Goal: Information Seeking & Learning: Learn about a topic

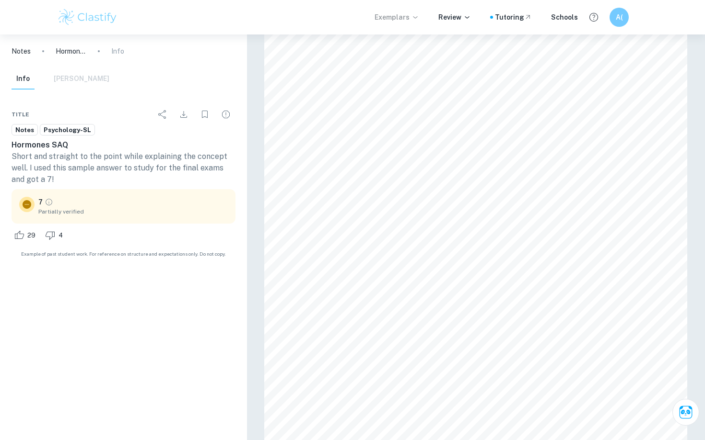
click at [408, 16] on p "Exemplars" at bounding box center [396, 17] width 45 height 11
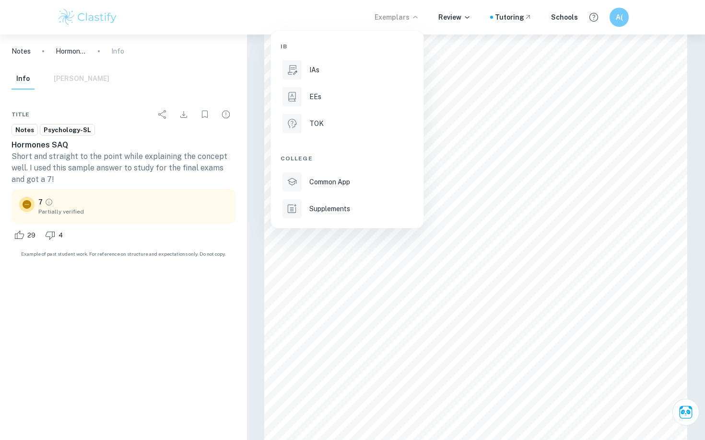
click at [390, 27] on div at bounding box center [352, 220] width 705 height 440
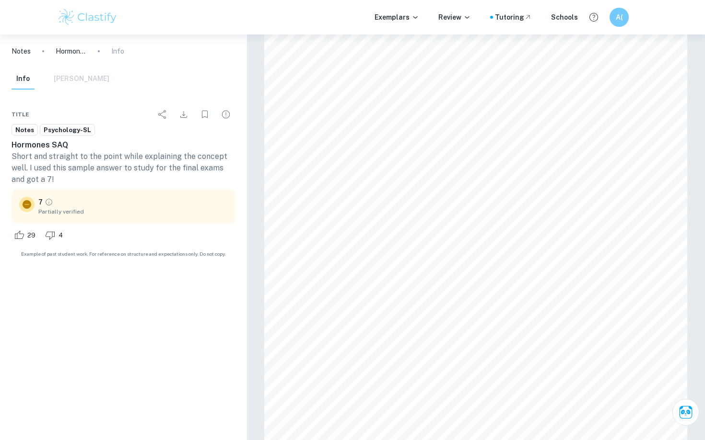
click at [82, 18] on img at bounding box center [87, 17] width 61 height 19
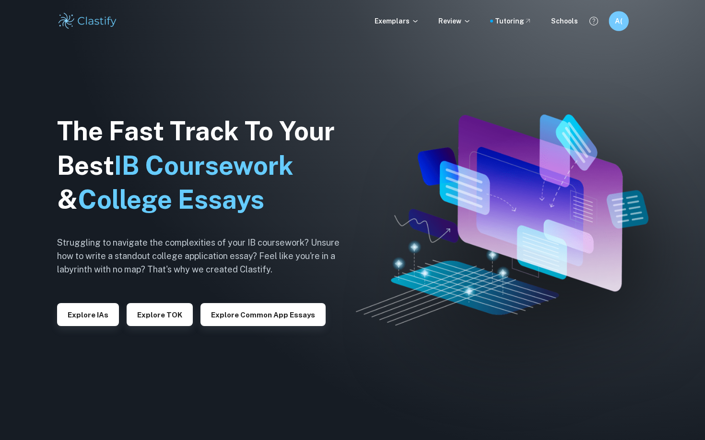
click at [622, 22] on h6 "A(" at bounding box center [619, 21] width 12 height 11
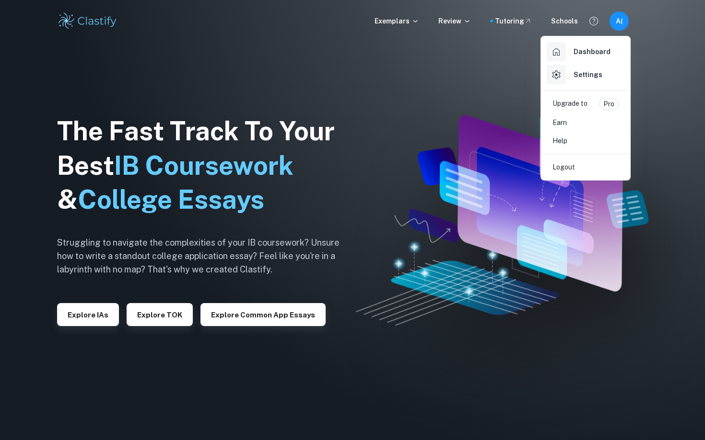
click at [428, 62] on div at bounding box center [352, 220] width 705 height 440
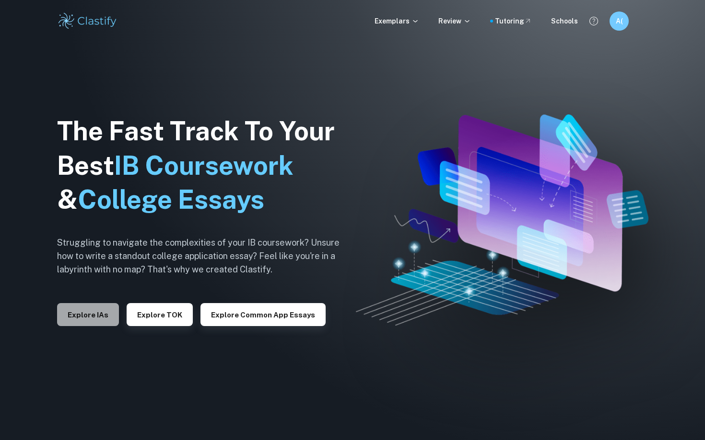
click at [81, 314] on button "Explore IAs" at bounding box center [88, 314] width 62 height 23
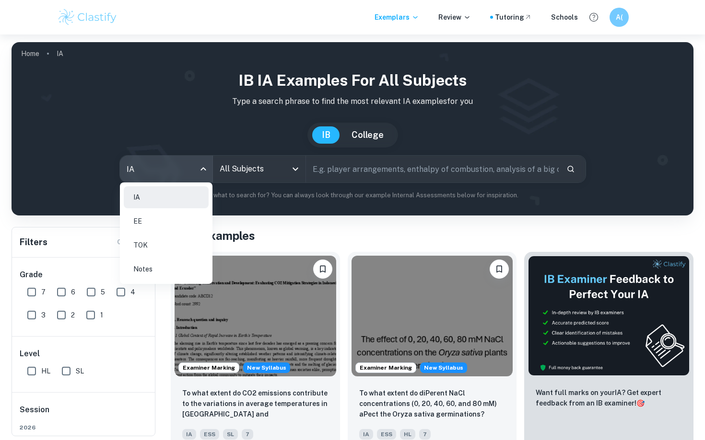
click at [201, 173] on body "We value your privacy We use cookies to enhance your browsing experience, serve…" at bounding box center [352, 255] width 705 height 440
click at [182, 271] on li "Notes" at bounding box center [166, 269] width 85 height 22
type input "notes"
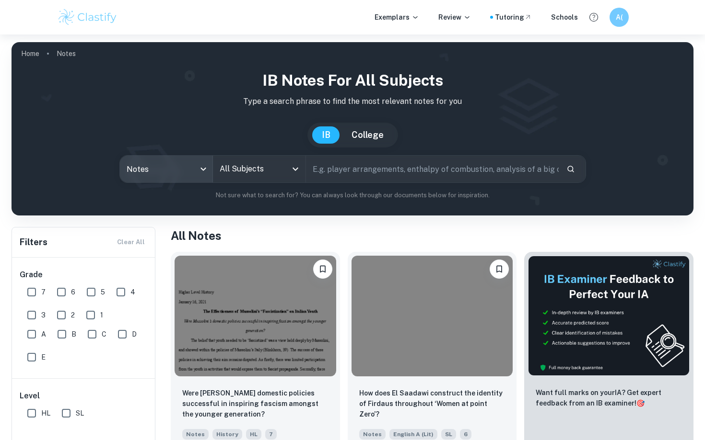
click at [288, 169] on div "All Subjects" at bounding box center [259, 169] width 93 height 27
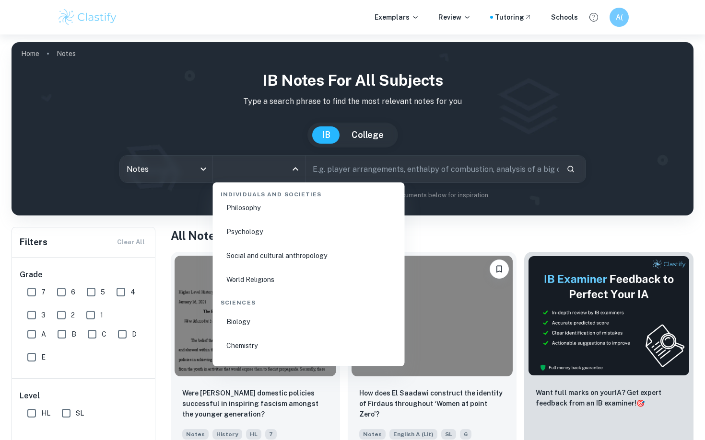
scroll to position [1309, 0]
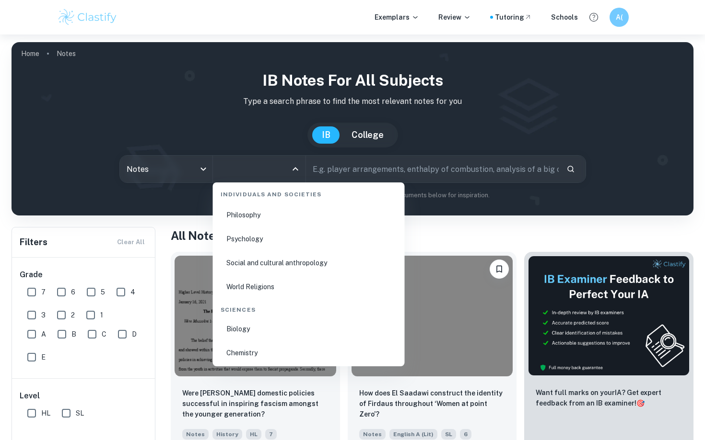
click at [271, 236] on li "Psychology" at bounding box center [309, 239] width 184 height 22
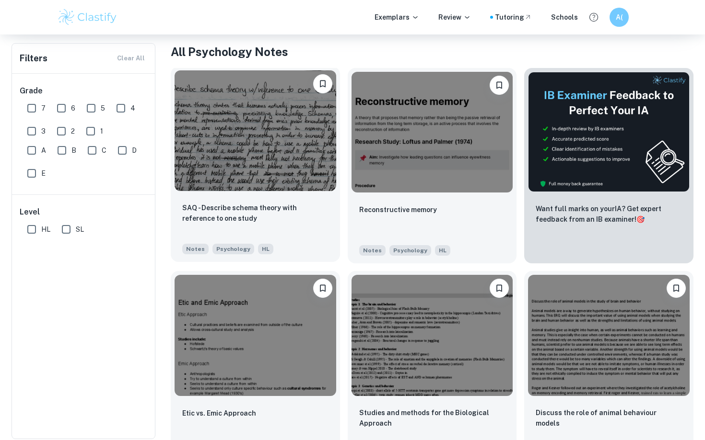
scroll to position [190, 0]
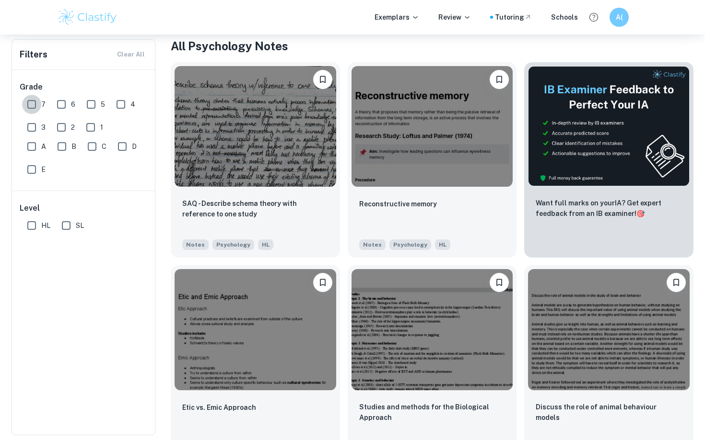
click at [35, 104] on input "7" at bounding box center [31, 104] width 19 height 19
checkbox input "true"
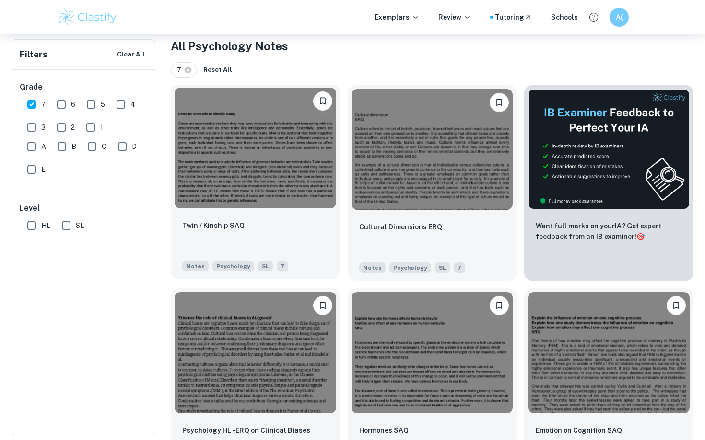
click at [249, 143] on img at bounding box center [255, 148] width 162 height 121
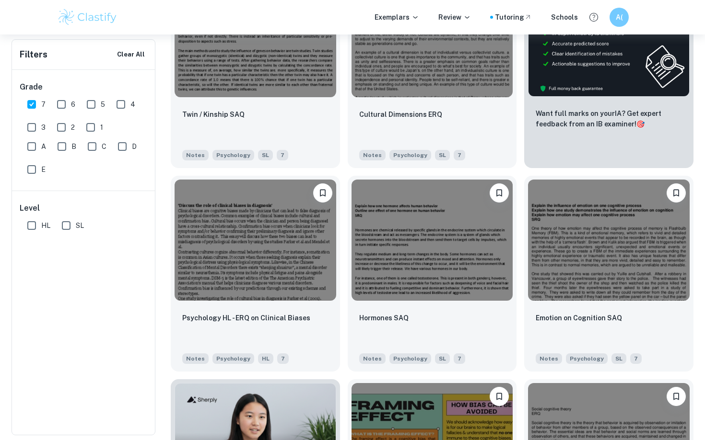
scroll to position [325, 0]
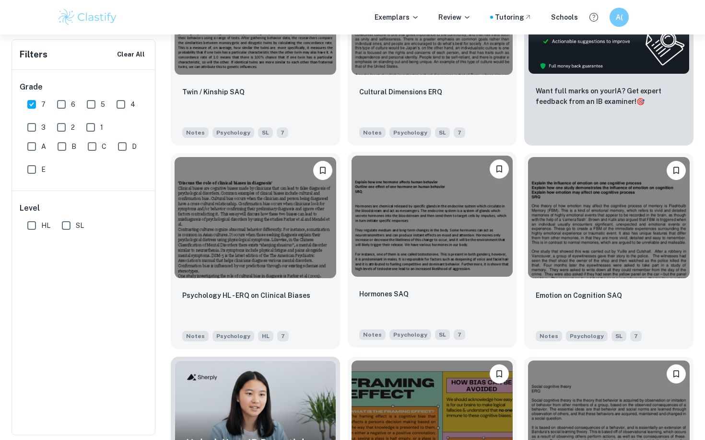
click at [409, 228] on img at bounding box center [432, 216] width 162 height 121
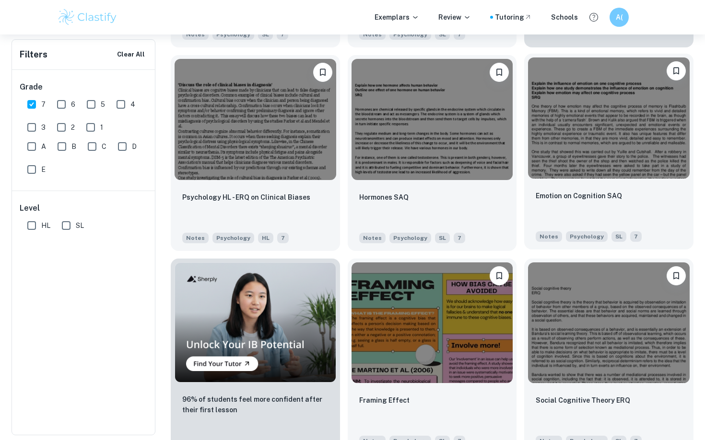
scroll to position [432, 0]
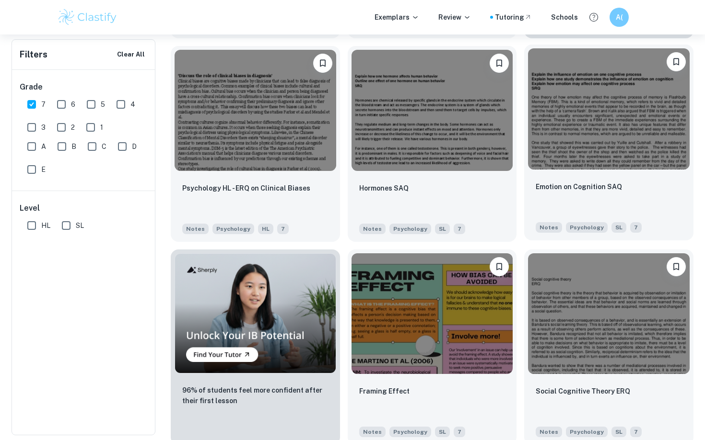
click at [586, 147] on img at bounding box center [609, 108] width 162 height 121
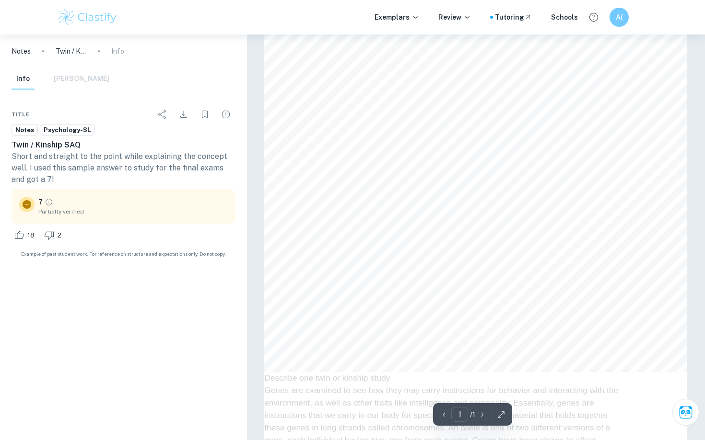
scroll to position [223, 0]
